Goal: Task Accomplishment & Management: Use online tool/utility

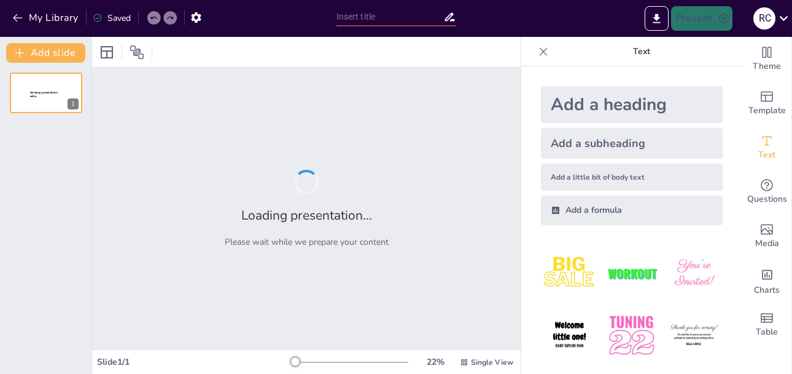
type input "Explorando el Bajo Relieve: Técnicas y Aplicaciones en Escultura"
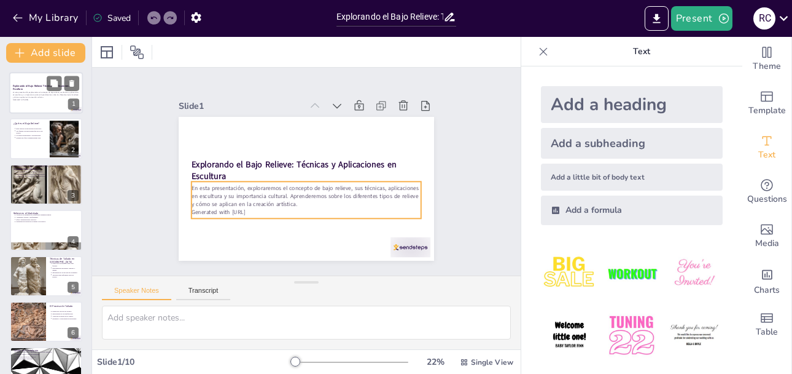
click at [44, 100] on p "Generated with [URL]" at bounding box center [46, 99] width 66 height 2
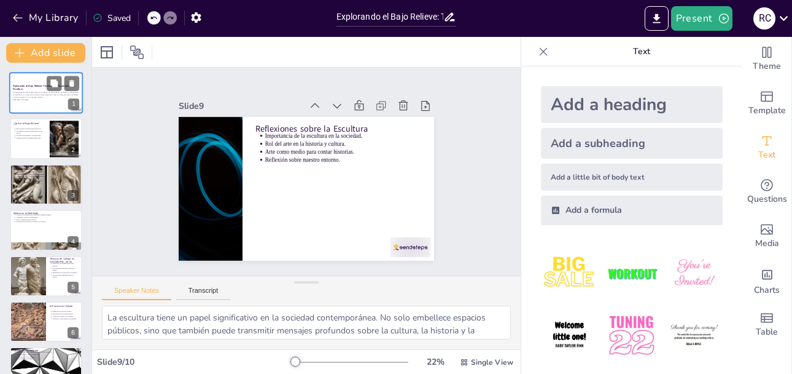
type textarea "Las actividades prácticas son una excelente manera de consolidar el aprendizaje…"
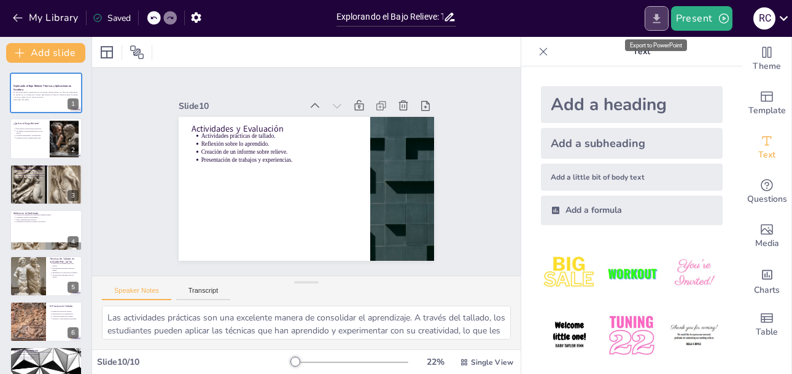
click at [661, 21] on icon "Export to PowerPoint" at bounding box center [657, 18] width 13 height 13
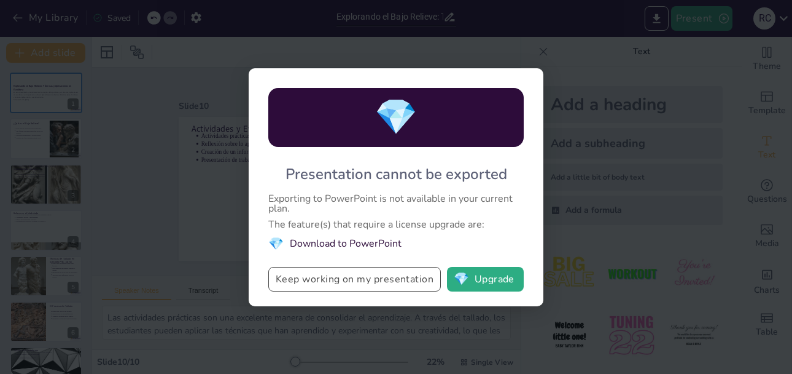
click at [311, 284] on button "Keep working on my presentation" at bounding box center [354, 279] width 173 height 25
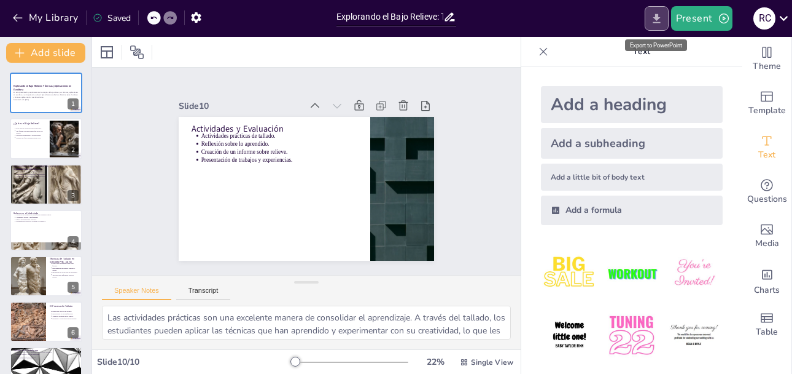
click at [655, 12] on icon "Export to PowerPoint" at bounding box center [657, 18] width 13 height 13
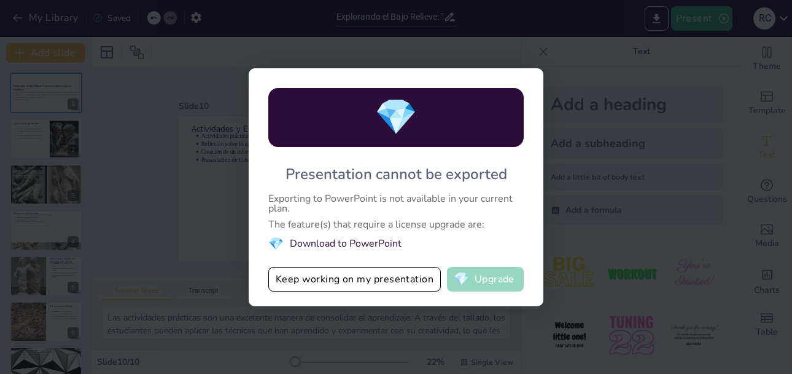
click at [496, 280] on button "💎 Upgrade" at bounding box center [485, 279] width 77 height 25
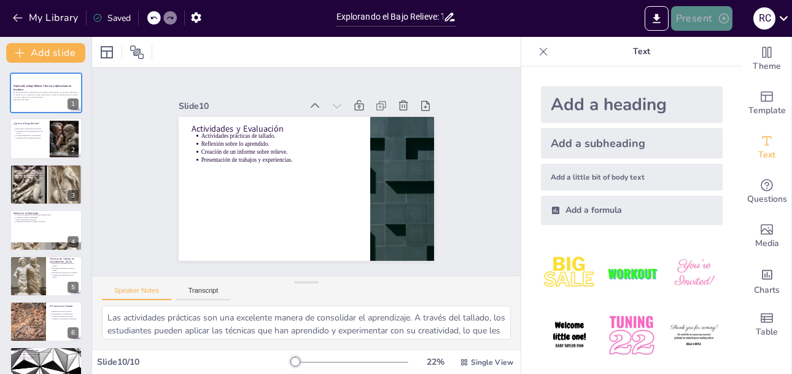
click at [699, 16] on button "Present" at bounding box center [701, 18] width 61 height 25
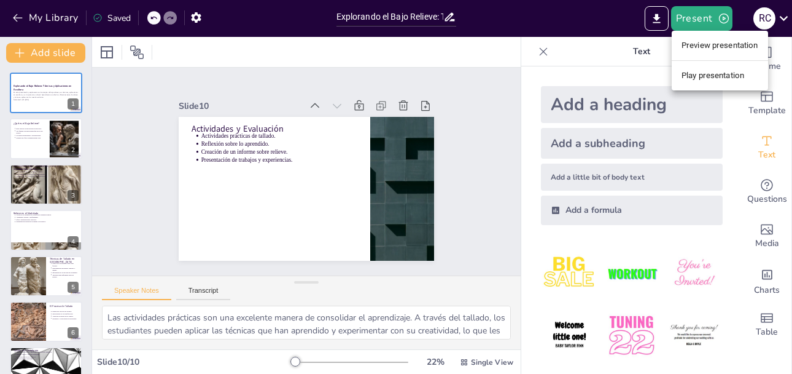
drag, startPoint x: 85, startPoint y: 189, endPoint x: 93, endPoint y: 295, distance: 107.2
click at [93, 295] on div at bounding box center [396, 187] width 792 height 374
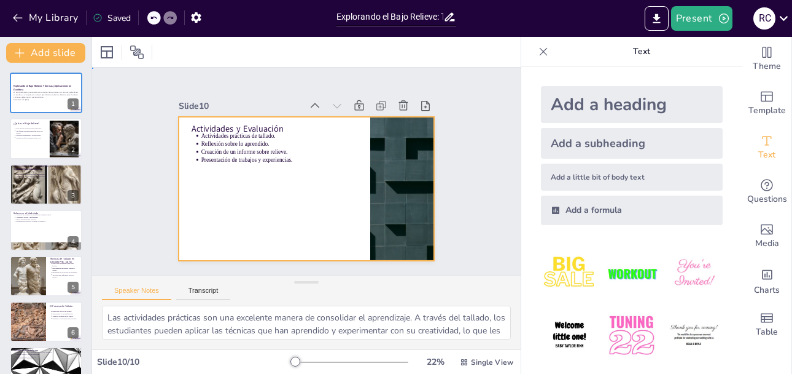
click at [256, 191] on div at bounding box center [290, 179] width 235 height 292
click at [248, 170] on icon at bounding box center [240, 177] width 15 height 15
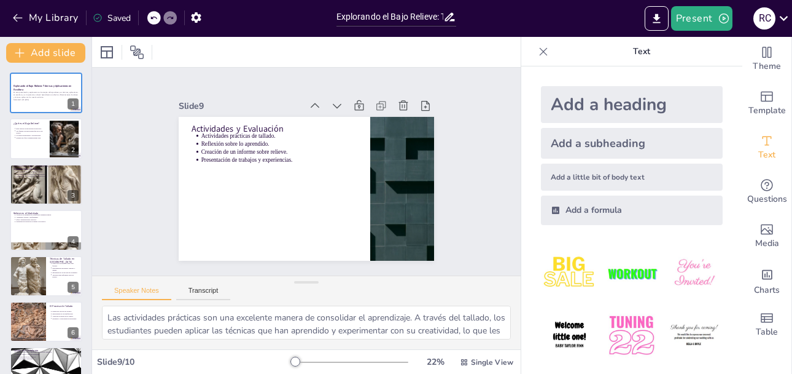
click at [247, 163] on icon at bounding box center [240, 170] width 14 height 14
click at [251, 182] on icon at bounding box center [243, 190] width 16 height 16
click at [242, 187] on icon at bounding box center [237, 191] width 9 height 9
click at [366, 205] on icon at bounding box center [369, 209] width 6 height 9
click at [0, 0] on icon at bounding box center [0, 0] width 0 height 0
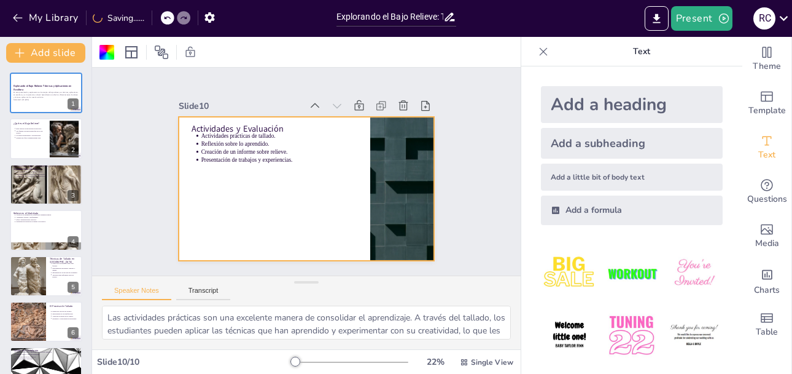
click at [330, 233] on icon at bounding box center [334, 237] width 9 height 9
click at [298, 103] on icon at bounding box center [293, 100] width 10 height 9
click at [651, 23] on button "Export to PowerPoint" at bounding box center [657, 18] width 24 height 25
